Goal: Task Accomplishment & Management: Manage account settings

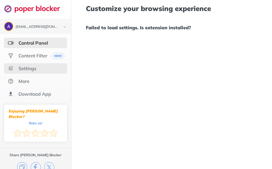
click at [46, 69] on div "Settings" at bounding box center [35, 68] width 63 height 10
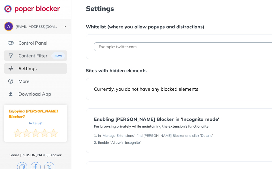
click at [33, 55] on div "Content Filter" at bounding box center [33, 56] width 29 height 6
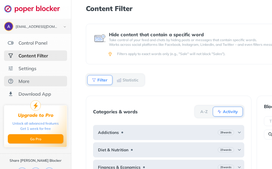
click at [40, 80] on div "More" at bounding box center [35, 81] width 63 height 10
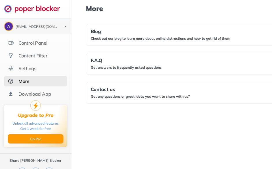
click at [52, 25] on div "[EMAIL_ADDRESS][DOMAIN_NAME]" at bounding box center [37, 27] width 43 height 4
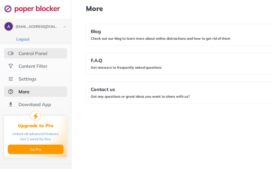
click at [44, 56] on div "Control Panel" at bounding box center [35, 53] width 63 height 10
